Goal: Information Seeking & Learning: Learn about a topic

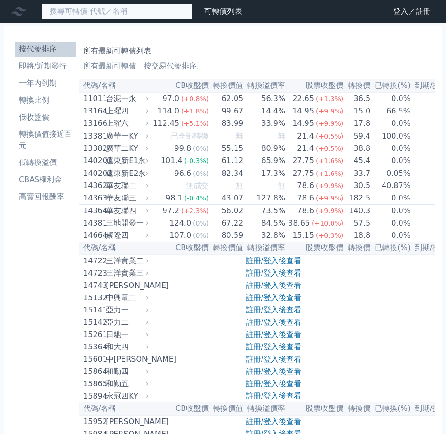
click at [105, 6] on input at bounding box center [117, 11] width 151 height 16
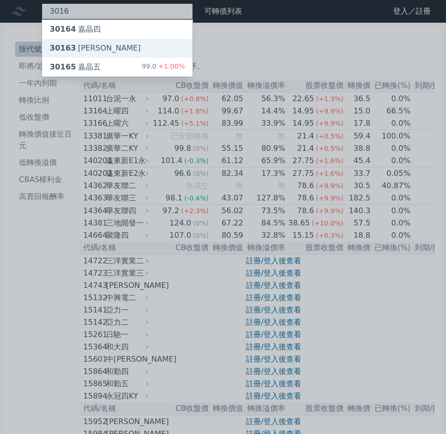
type input "3016"
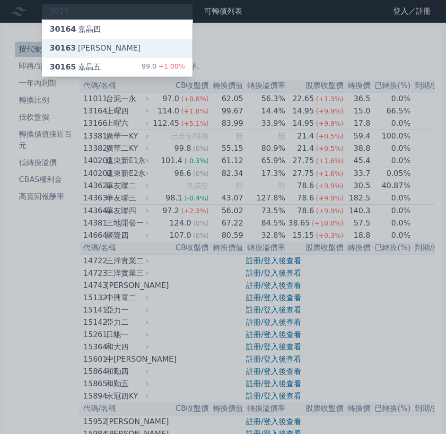
click at [92, 50] on div "30163 嘉晶三" at bounding box center [95, 48] width 91 height 11
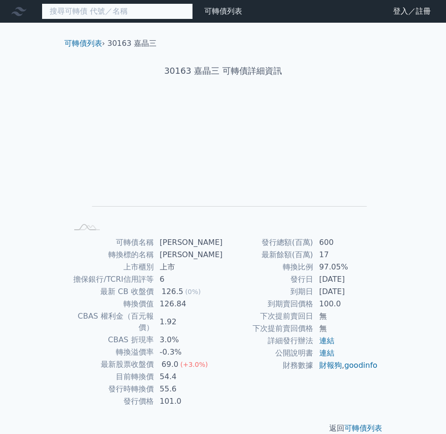
click at [92, 12] on input at bounding box center [117, 11] width 151 height 16
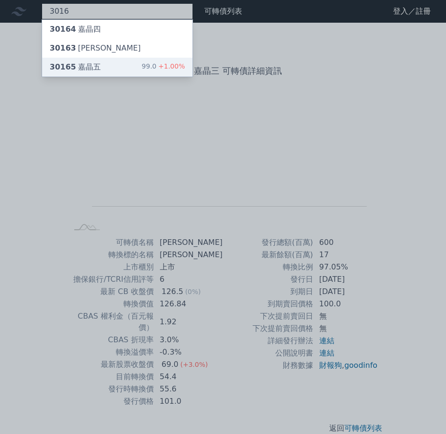
type input "3016"
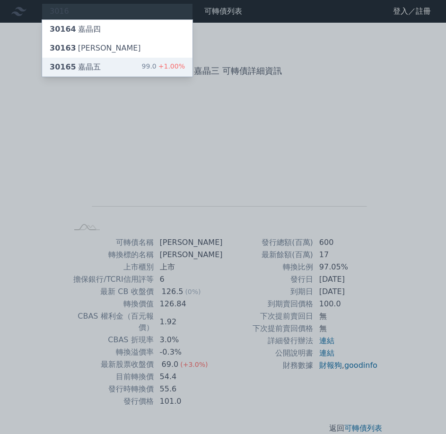
click at [66, 64] on span "30165" at bounding box center [63, 66] width 26 height 9
